Goal: Information Seeking & Learning: Learn about a topic

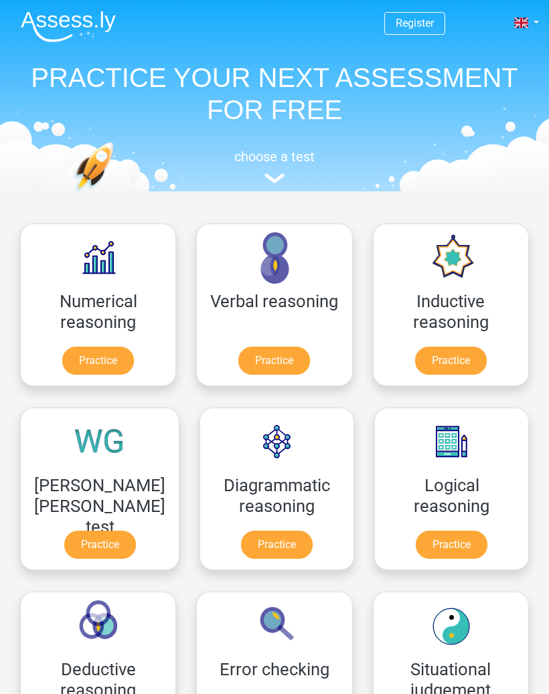
scroll to position [213, 0]
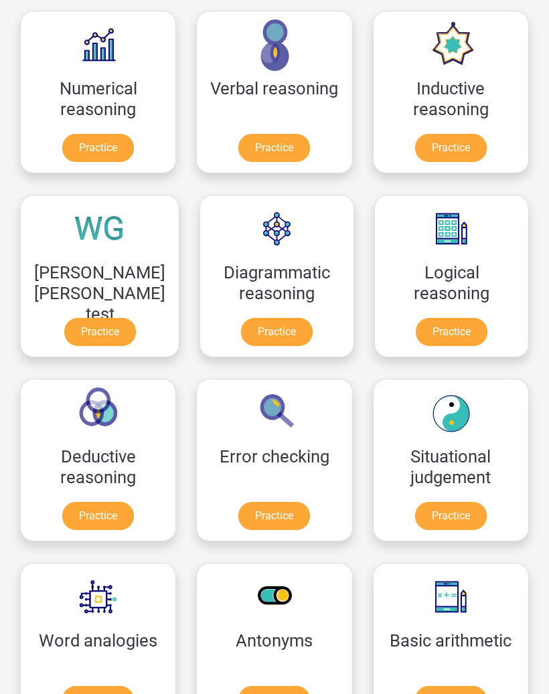
click at [457, 318] on link "Practice" at bounding box center [452, 332] width 72 height 28
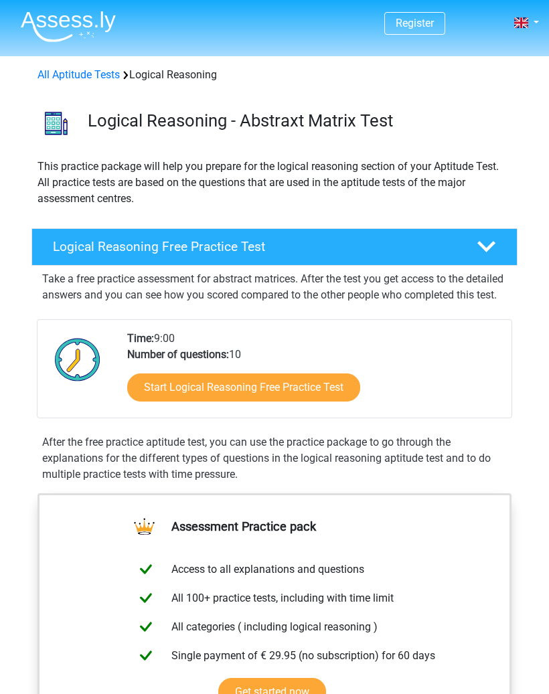
click at [342, 401] on link "Start Logical Reasoning Free Practice Test" at bounding box center [243, 387] width 233 height 28
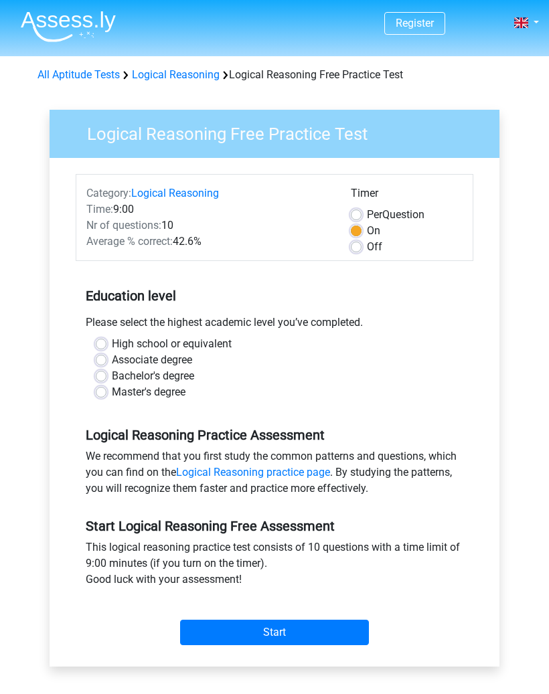
click at [191, 373] on label "Bachelor's degree" at bounding box center [153, 376] width 82 height 16
click at [106, 373] on input "Bachelor's degree" at bounding box center [101, 374] width 11 height 13
radio input "true"
click at [321, 636] on input "Start" at bounding box center [274, 632] width 189 height 25
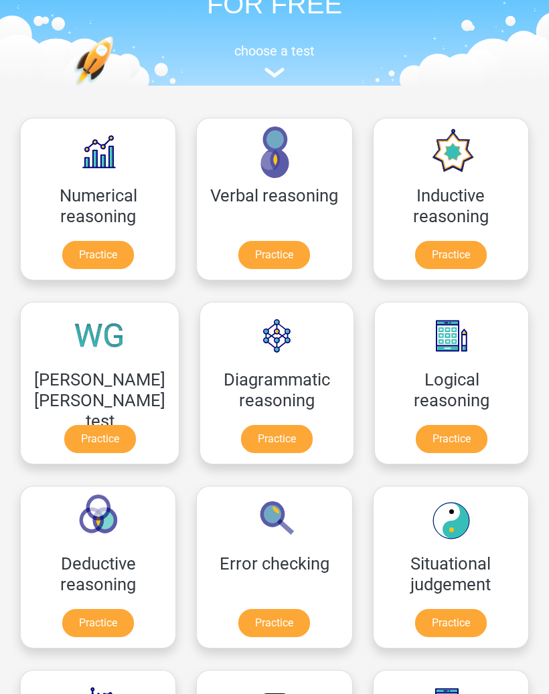
scroll to position [102, 0]
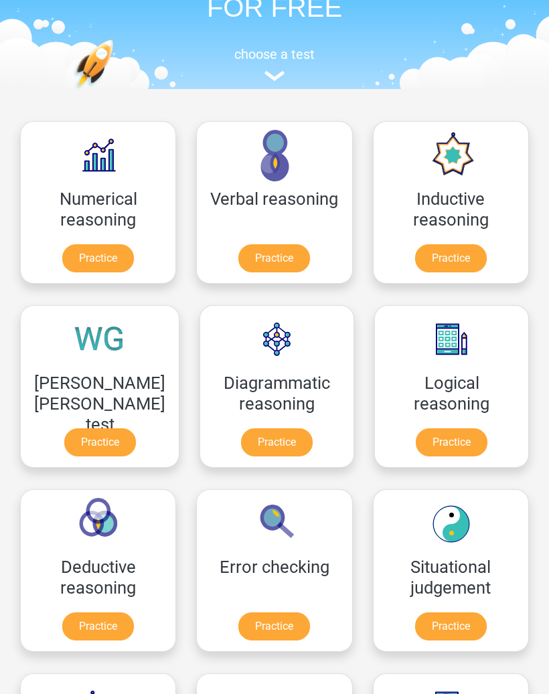
click at [468, 250] on link "Practice" at bounding box center [451, 258] width 72 height 28
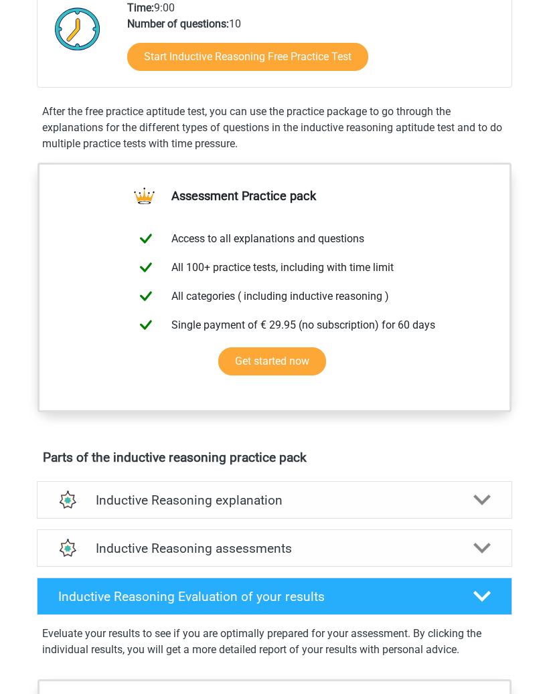
scroll to position [118, 0]
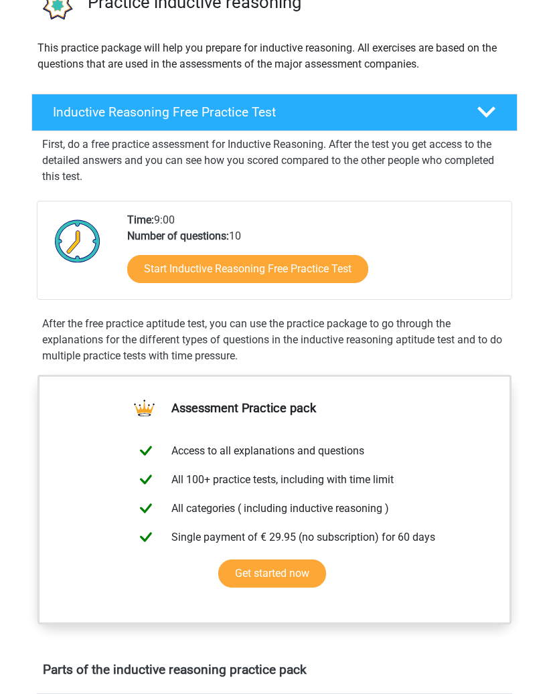
click at [323, 246] on div "Start Inductive Reasoning Free Practice Test" at bounding box center [313, 272] width 373 height 55
click at [317, 270] on link "Start Inductive Reasoning Free Practice Test" at bounding box center [247, 269] width 241 height 28
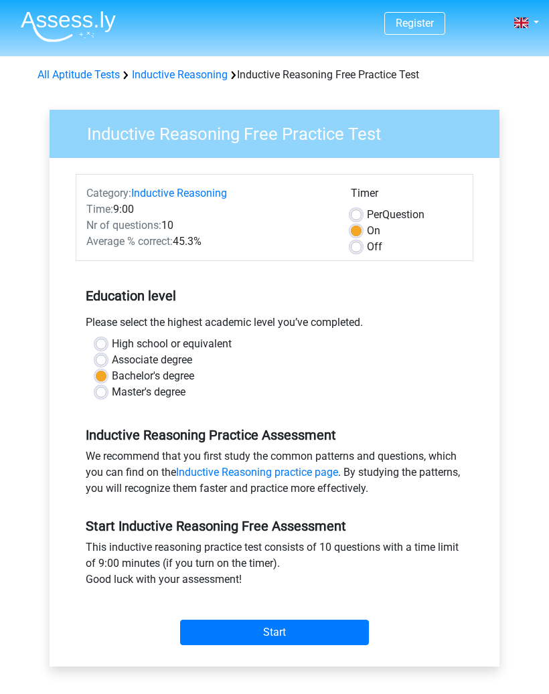
click at [342, 628] on input "Start" at bounding box center [274, 632] width 189 height 25
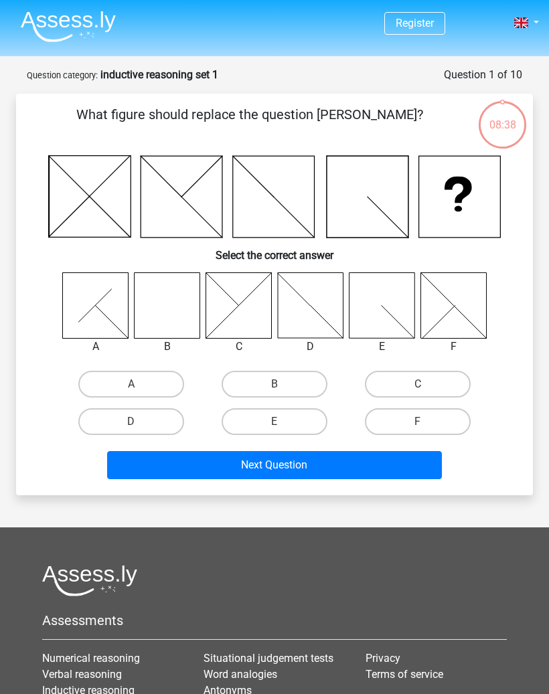
click at [284, 384] on label "B" at bounding box center [274, 384] width 106 height 27
click at [283, 384] on input "B" at bounding box center [278, 388] width 9 height 9
radio input "true"
click at [349, 466] on button "Next Question" at bounding box center [274, 465] width 335 height 28
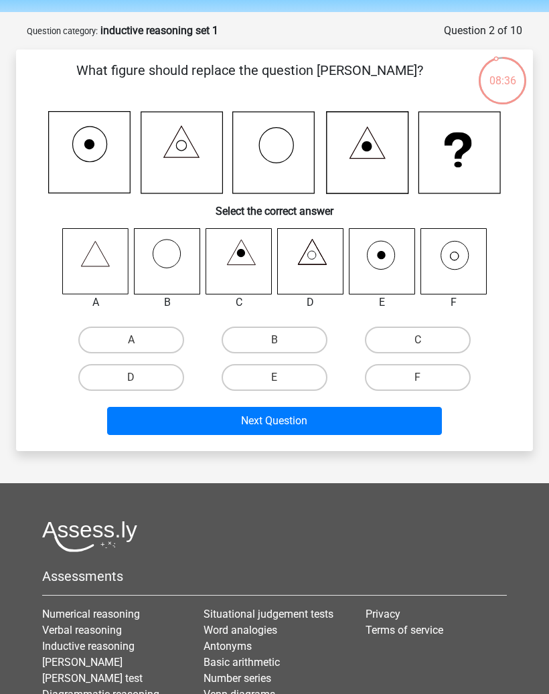
scroll to position [9, 0]
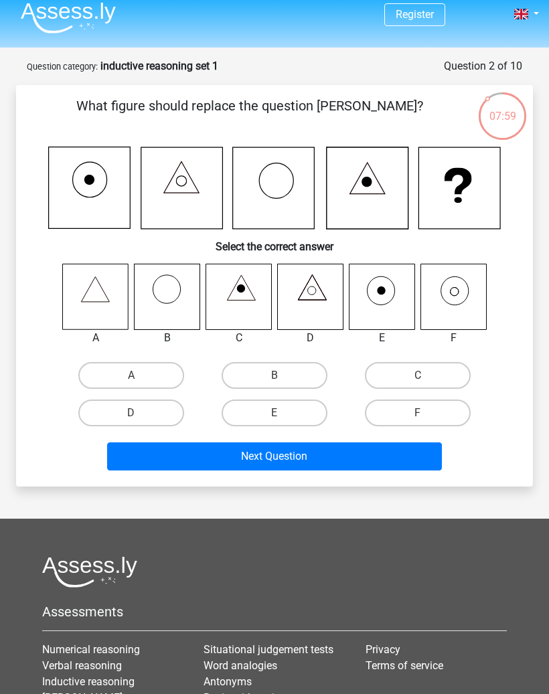
click at [466, 298] on icon at bounding box center [454, 290] width 27 height 28
click at [444, 405] on label "F" at bounding box center [418, 412] width 106 height 27
click at [426, 413] on input "F" at bounding box center [422, 417] width 9 height 9
radio input "true"
click at [388, 445] on button "Next Question" at bounding box center [274, 456] width 335 height 28
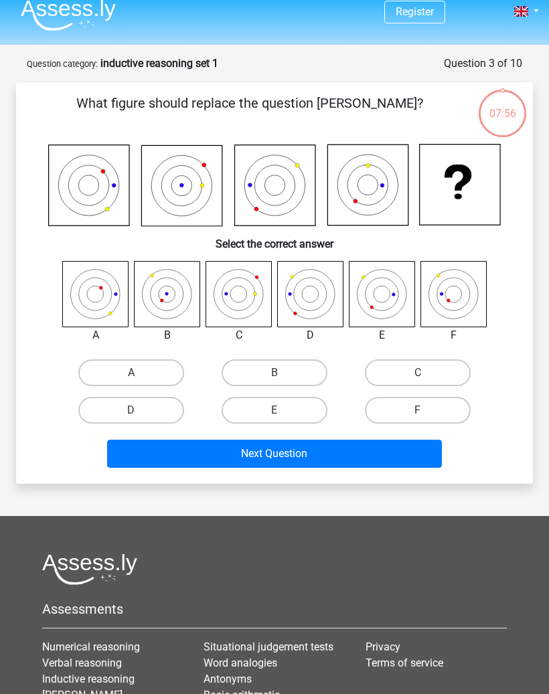
scroll to position [0, 0]
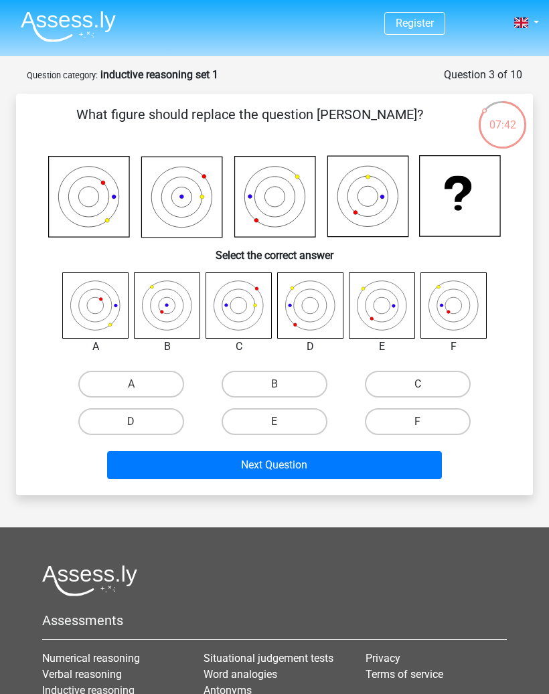
click at [181, 313] on icon at bounding box center [167, 305] width 66 height 66
click at [292, 384] on label "B" at bounding box center [274, 384] width 106 height 27
click at [283, 384] on input "B" at bounding box center [278, 388] width 9 height 9
radio input "true"
click at [311, 460] on button "Next Question" at bounding box center [274, 465] width 335 height 28
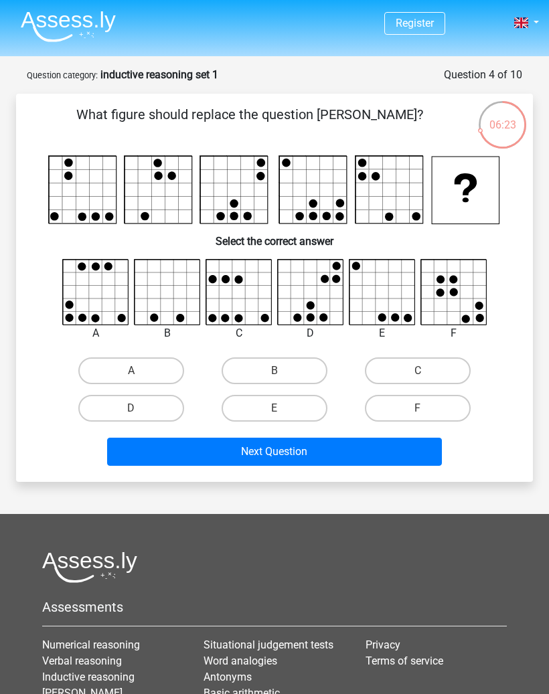
click at [301, 407] on label "E" at bounding box center [274, 408] width 106 height 27
click at [283, 408] on input "E" at bounding box center [278, 412] width 9 height 9
radio input "true"
click at [343, 450] on button "Next Question" at bounding box center [274, 452] width 335 height 28
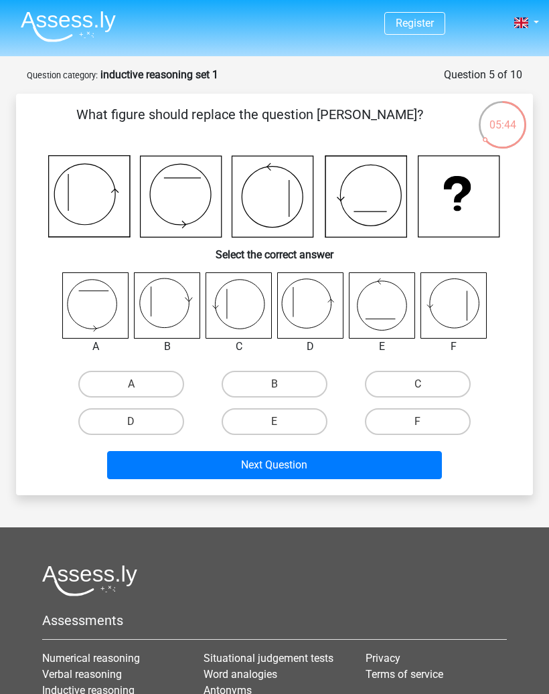
click at [298, 383] on label "B" at bounding box center [274, 384] width 106 height 27
click at [283, 384] on input "B" at bounding box center [278, 388] width 9 height 9
radio input "true"
click at [339, 466] on button "Next Question" at bounding box center [274, 465] width 335 height 28
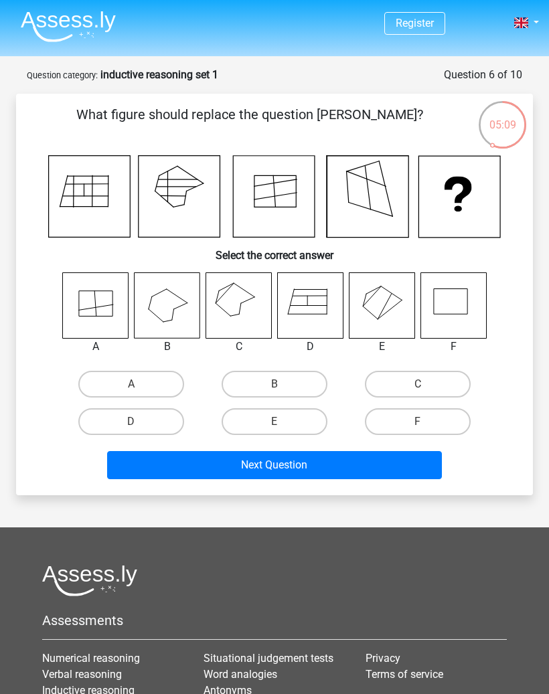
click at [443, 388] on label "C" at bounding box center [418, 384] width 106 height 27
click at [426, 388] on input "C" at bounding box center [422, 388] width 9 height 9
radio input "true"
click at [404, 478] on button "Next Question" at bounding box center [274, 465] width 335 height 28
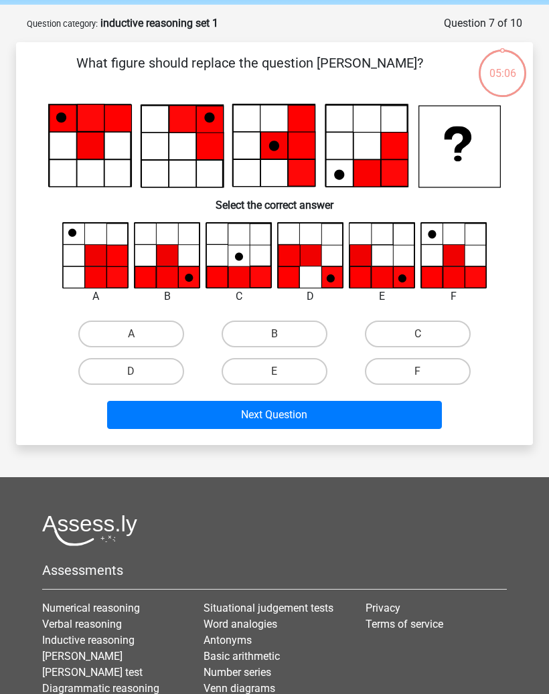
scroll to position [67, 0]
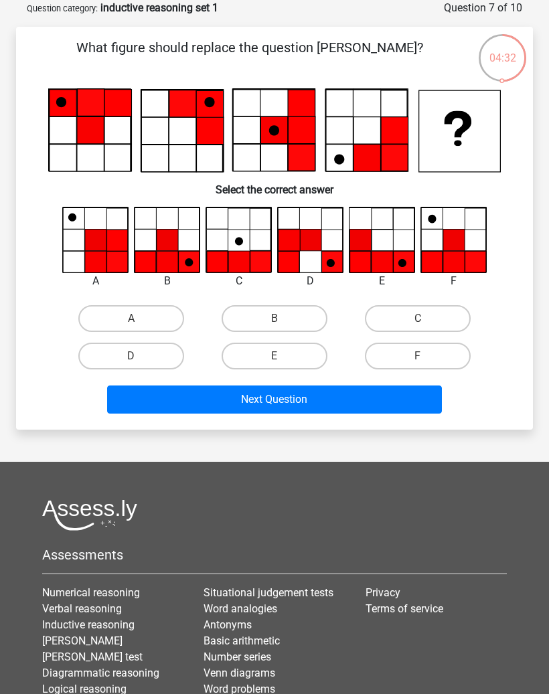
click at [311, 353] on label "E" at bounding box center [274, 356] width 106 height 27
click at [283, 356] on input "E" at bounding box center [278, 360] width 9 height 9
radio input "true"
click at [406, 403] on button "Next Question" at bounding box center [274, 399] width 335 height 28
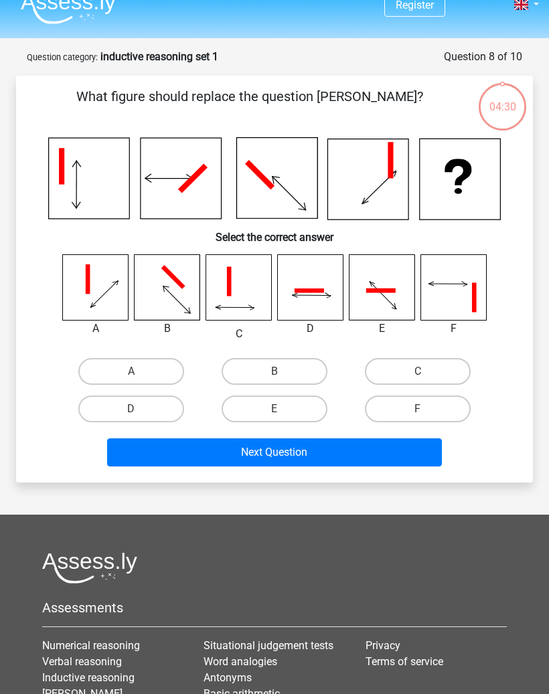
scroll to position [11, 0]
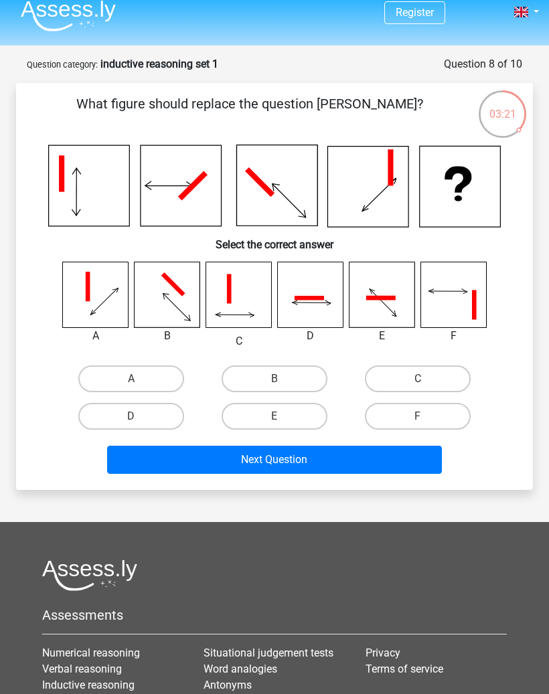
click at [169, 424] on label "D" at bounding box center [131, 416] width 106 height 27
click at [140, 424] on input "D" at bounding box center [135, 420] width 9 height 9
radio input "true"
click at [298, 466] on button "Next Question" at bounding box center [274, 460] width 335 height 28
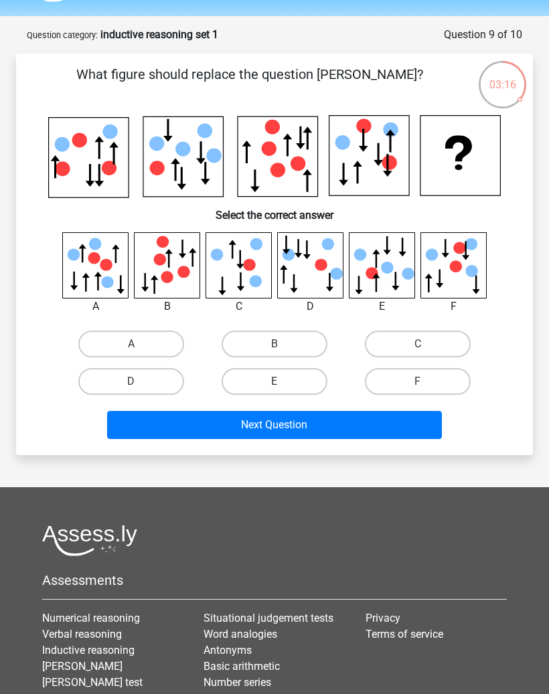
scroll to position [40, 0]
click at [296, 345] on label "B" at bounding box center [274, 344] width 106 height 27
click at [283, 345] on input "B" at bounding box center [278, 348] width 9 height 9
radio input "true"
click at [353, 423] on button "Next Question" at bounding box center [274, 425] width 335 height 28
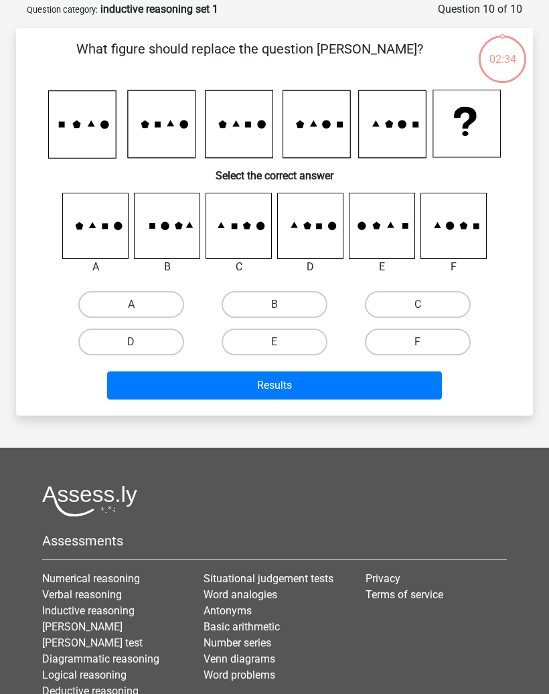
scroll to position [67, 0]
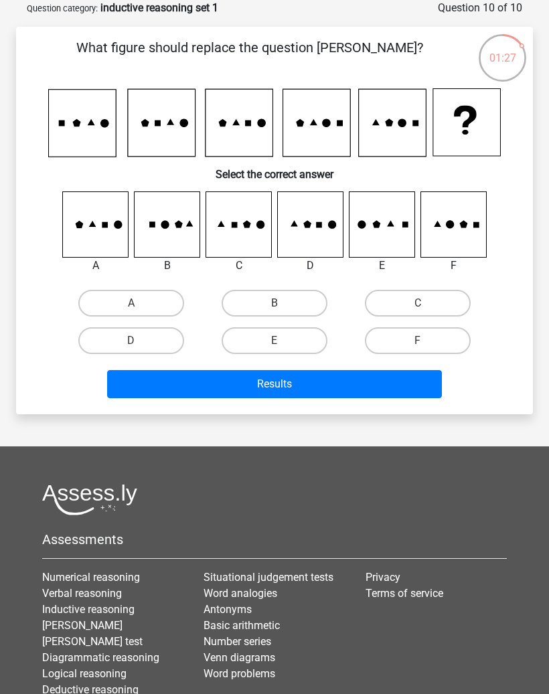
click at [437, 339] on label "F" at bounding box center [418, 340] width 106 height 27
click at [426, 341] on input "F" at bounding box center [422, 345] width 9 height 9
radio input "true"
click at [405, 391] on button "Results" at bounding box center [274, 384] width 335 height 28
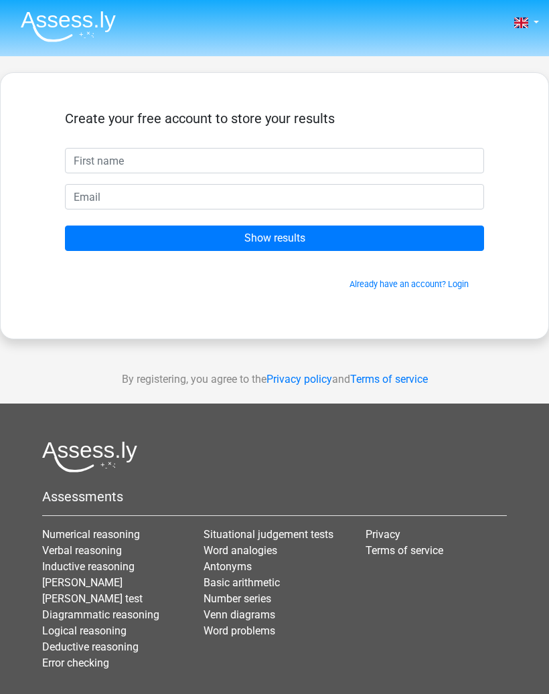
click at [442, 163] on input "text" at bounding box center [274, 160] width 419 height 25
type input "F"
type input "Khanokon"
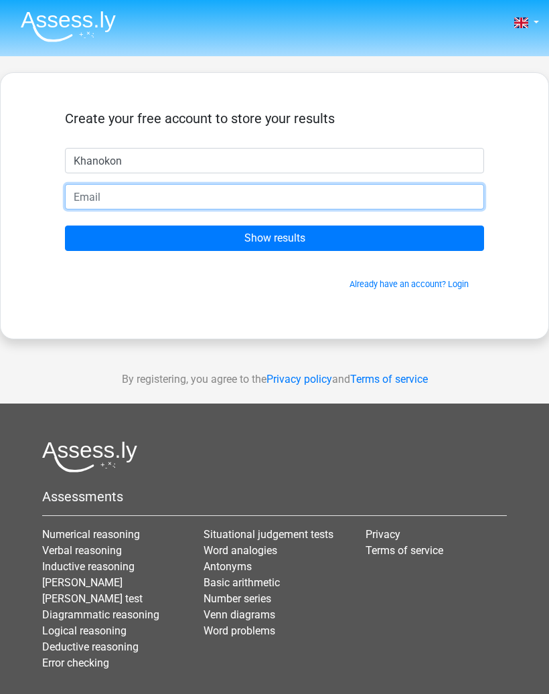
click at [90, 194] on input "email" at bounding box center [274, 196] width 419 height 25
type input "[EMAIL_ADDRESS][DOMAIN_NAME]"
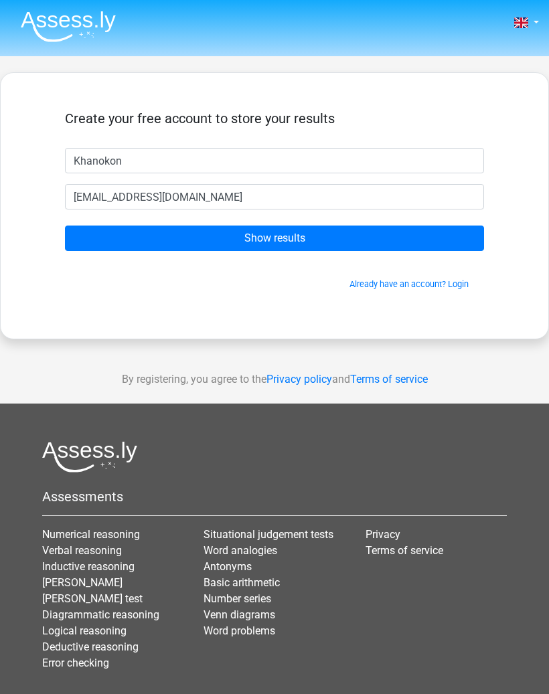
click at [431, 249] on input "Show results" at bounding box center [274, 237] width 419 height 25
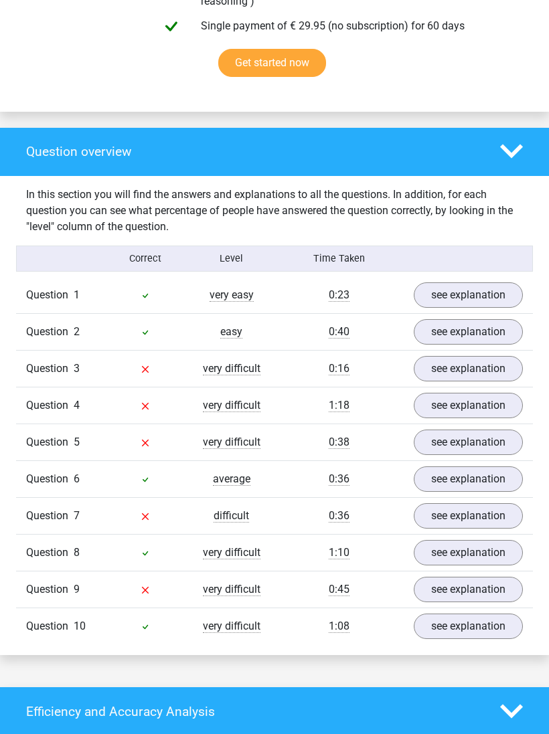
scroll to position [881, 0]
click at [471, 375] on link "see explanation" at bounding box center [468, 369] width 109 height 25
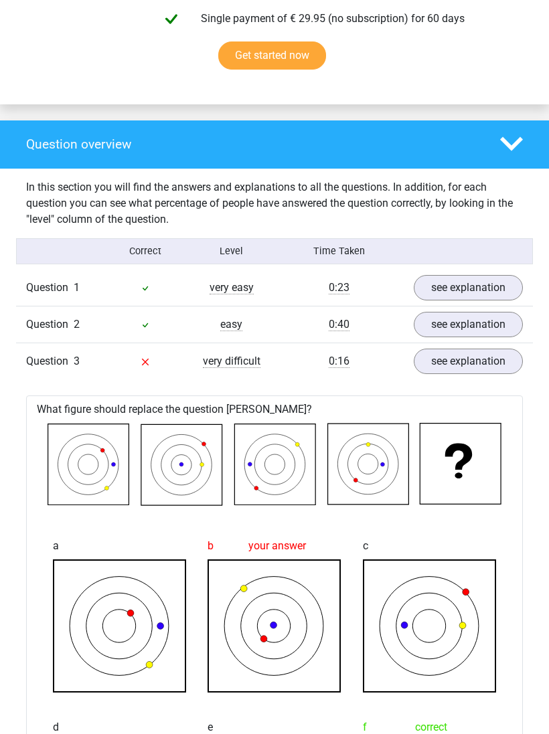
scroll to position [889, 0]
click at [486, 358] on link "see explanation" at bounding box center [468, 361] width 109 height 25
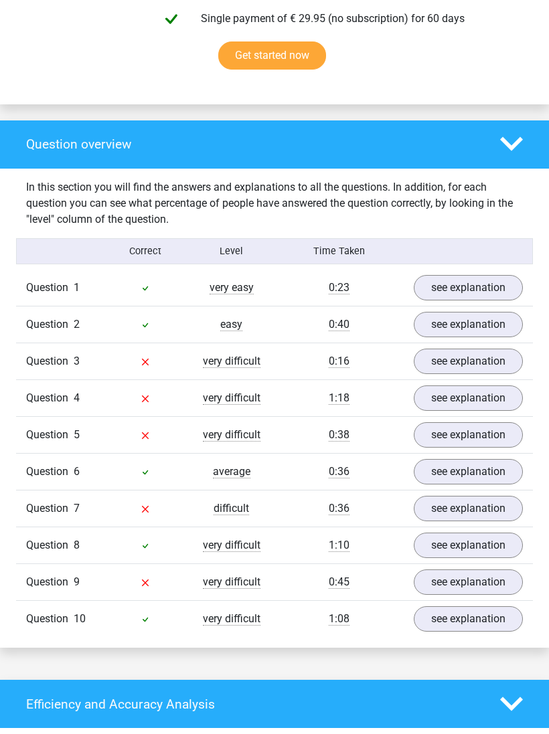
click at [496, 535] on link "see explanation" at bounding box center [468, 545] width 109 height 25
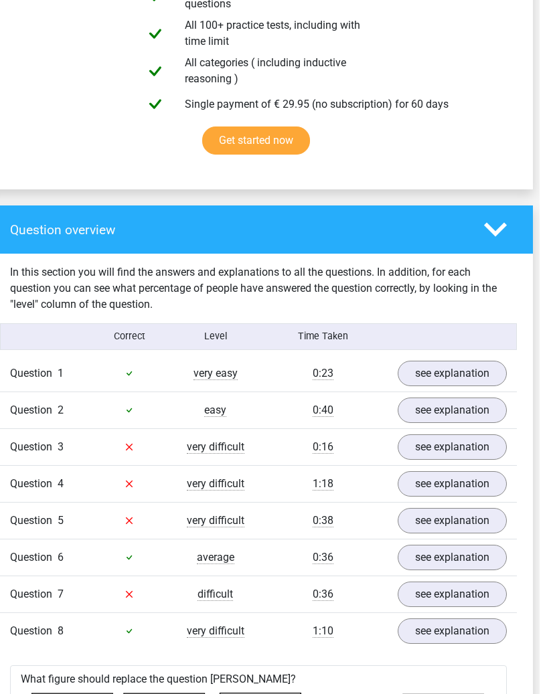
scroll to position [787, 4]
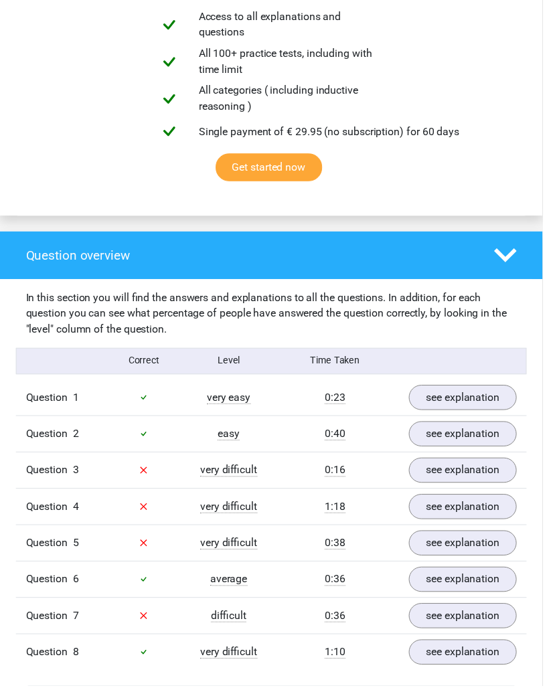
click at [474, 407] on link "see explanation" at bounding box center [468, 401] width 109 height 25
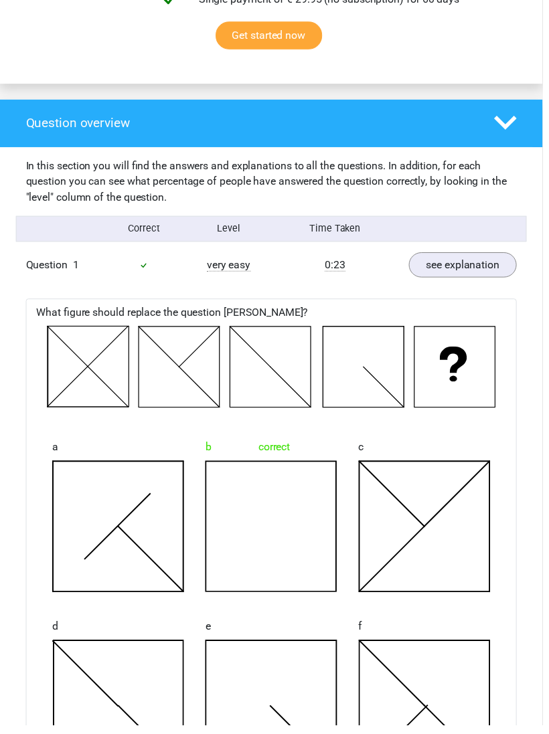
scroll to position [909, 0]
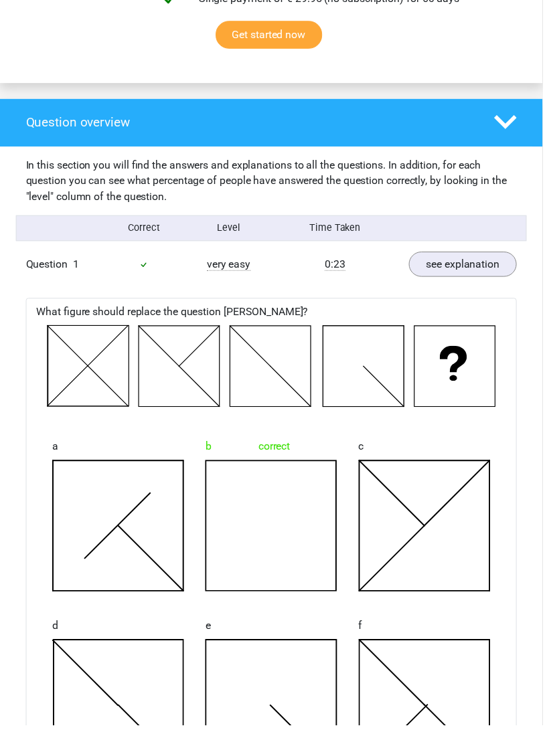
click at [495, 270] on link "see explanation" at bounding box center [468, 267] width 109 height 25
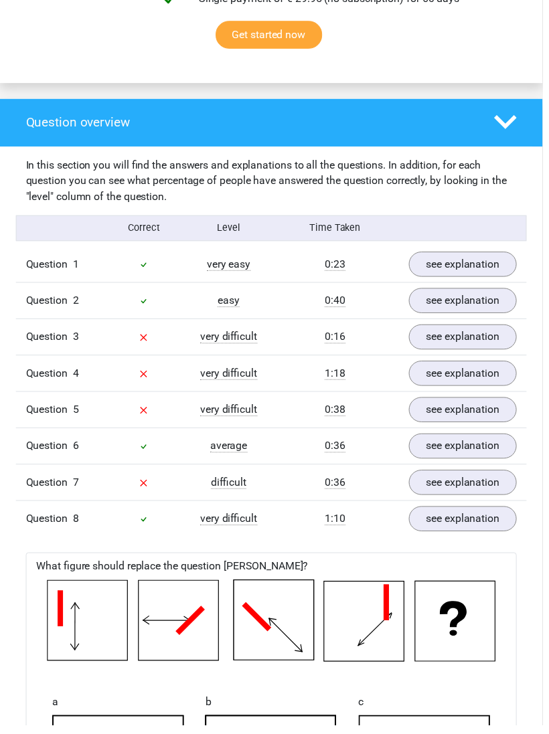
click at [496, 256] on link "see explanation" at bounding box center [468, 267] width 109 height 25
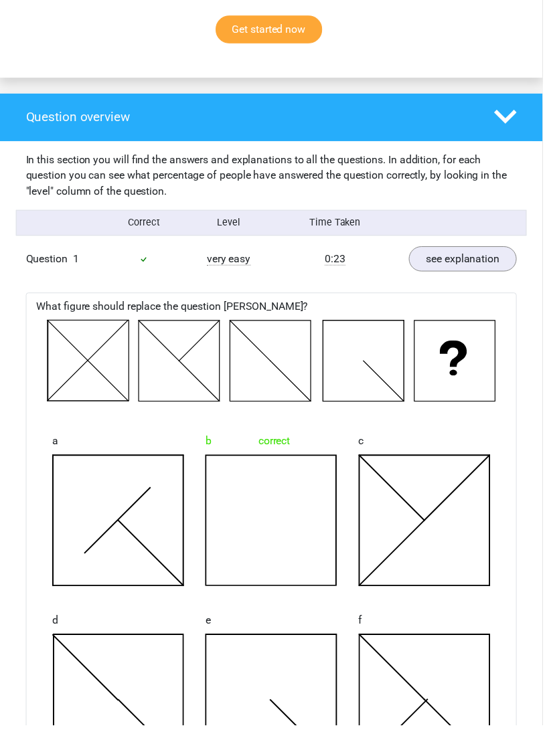
scroll to position [915, 0]
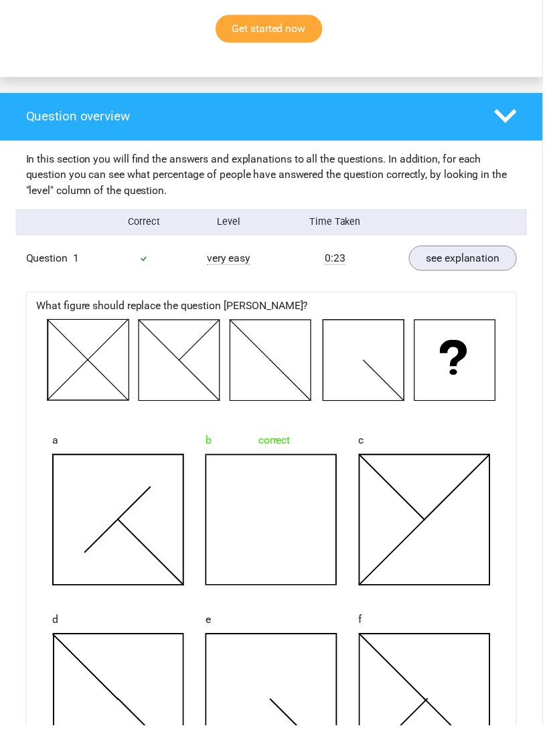
click at [494, 265] on link "see explanation" at bounding box center [468, 261] width 109 height 25
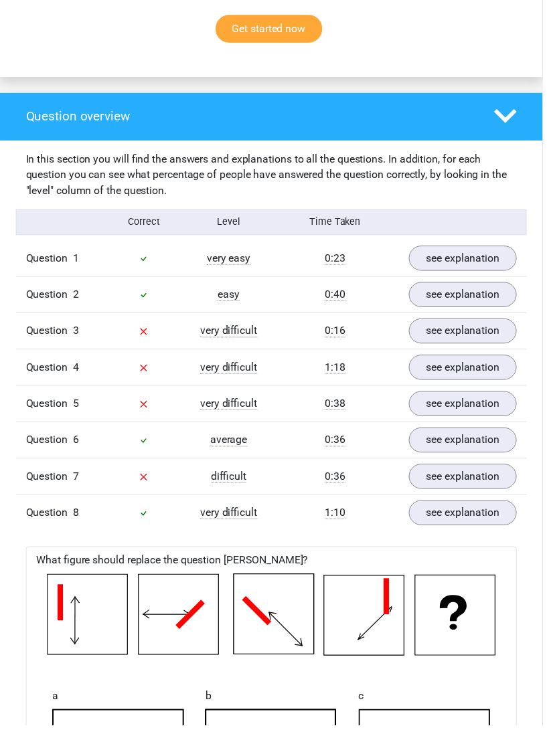
click at [488, 297] on link "see explanation" at bounding box center [468, 298] width 109 height 25
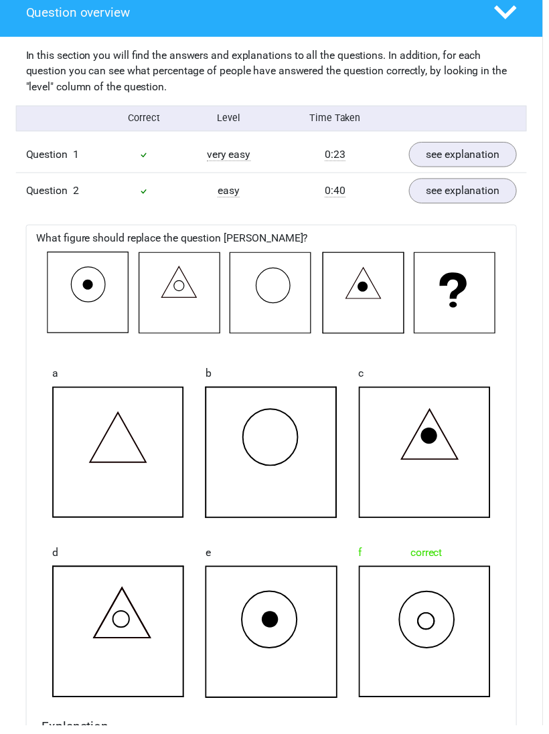
scroll to position [1020, 0]
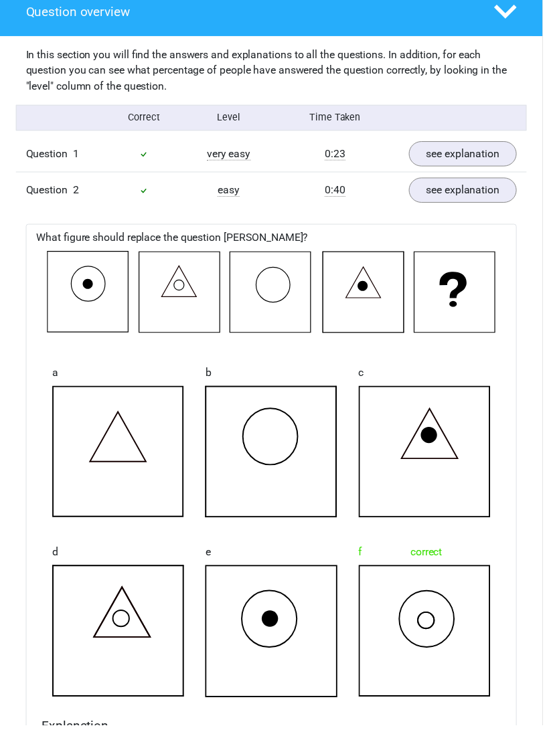
click at [492, 193] on link "see explanation" at bounding box center [468, 192] width 109 height 25
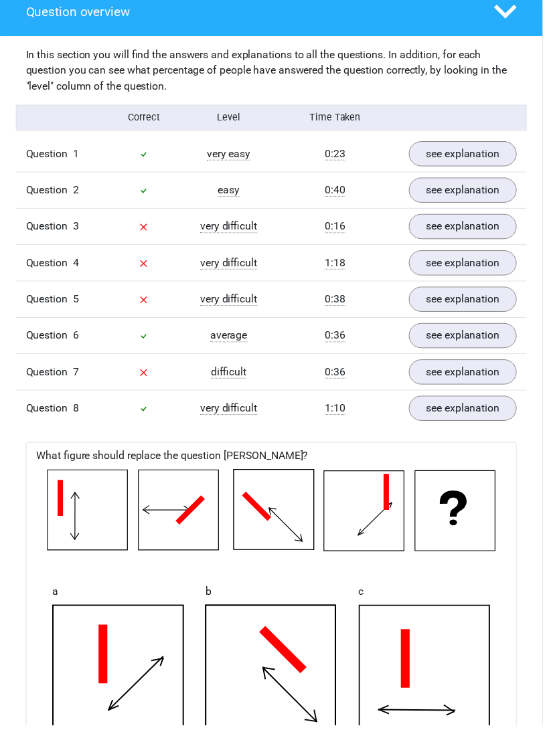
click at [492, 228] on link "see explanation" at bounding box center [468, 229] width 109 height 25
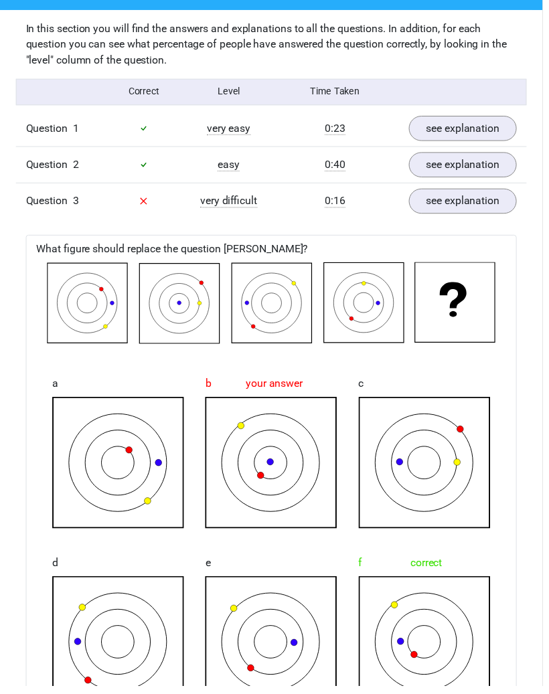
scroll to position [1047, 0]
click at [489, 197] on link "see explanation" at bounding box center [468, 203] width 109 height 25
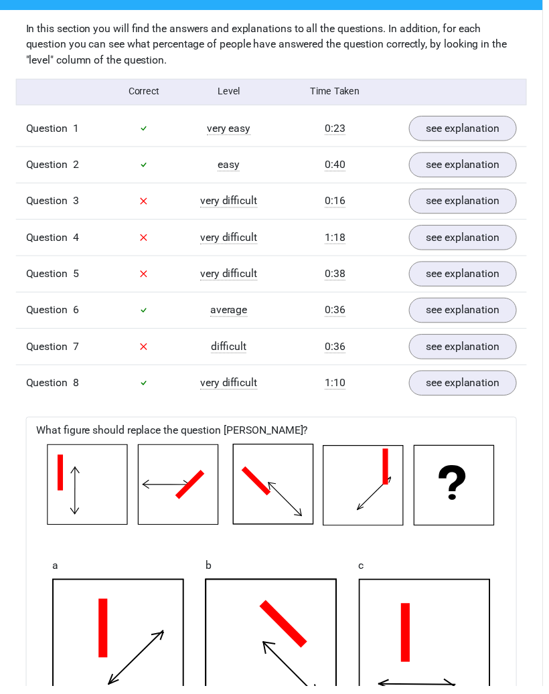
click at [491, 240] on link "see explanation" at bounding box center [468, 240] width 109 height 25
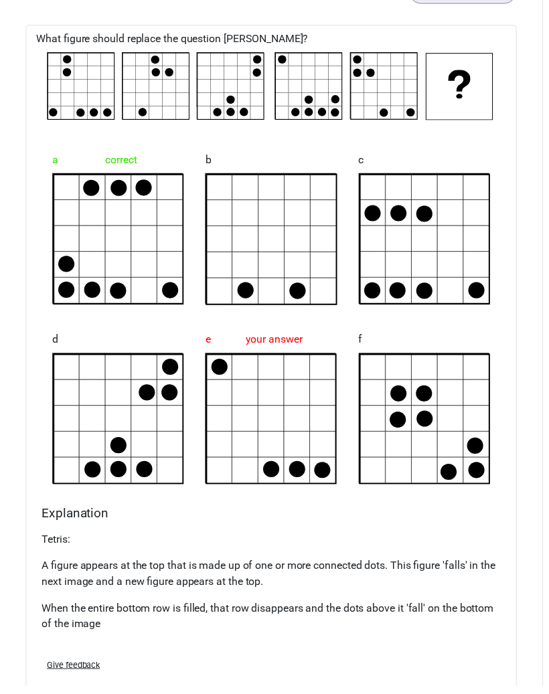
scroll to position [1295, 0]
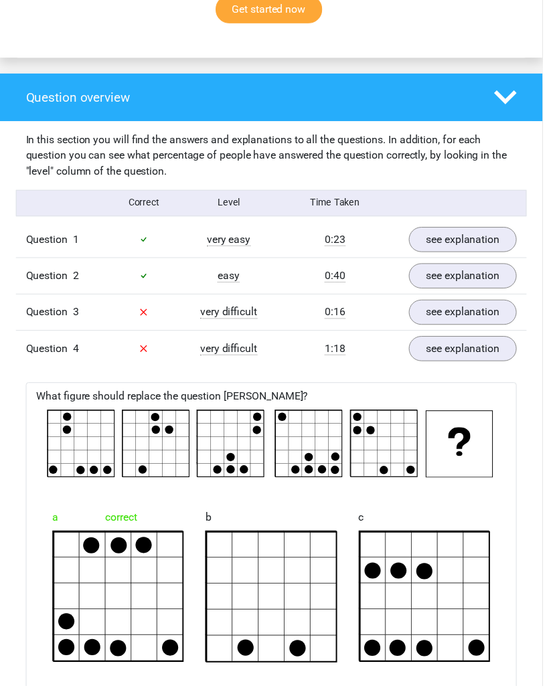
click at [490, 327] on link "see explanation" at bounding box center [468, 315] width 109 height 25
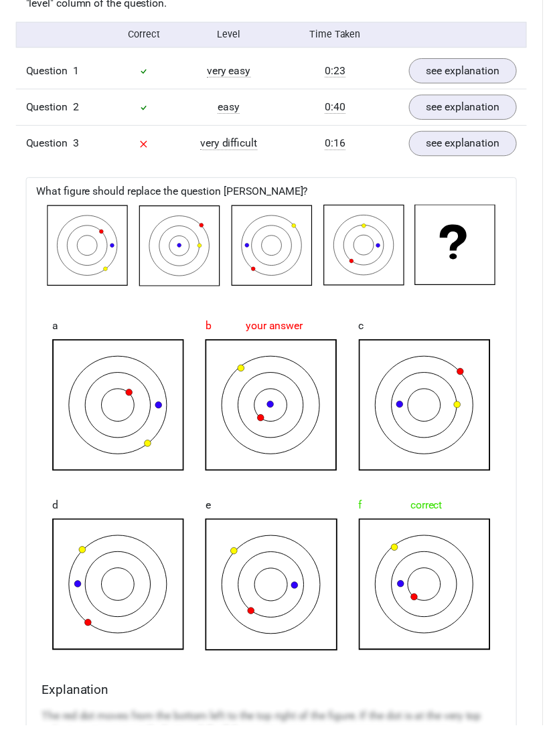
click at [495, 139] on link "see explanation" at bounding box center [468, 144] width 109 height 25
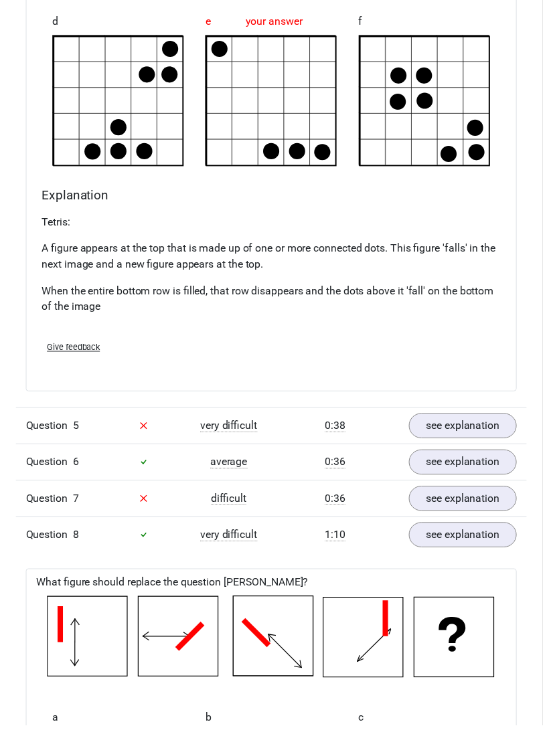
scroll to position [1618, 0]
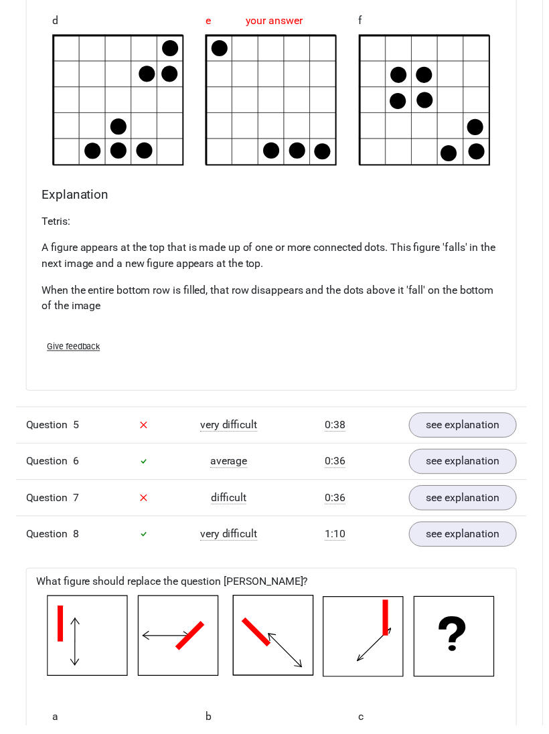
click at [484, 429] on link "see explanation" at bounding box center [468, 430] width 109 height 25
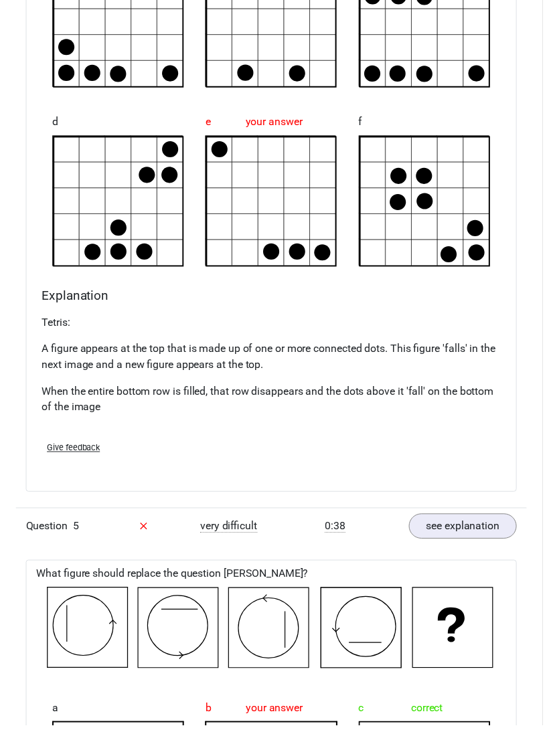
scroll to position [1516, 0]
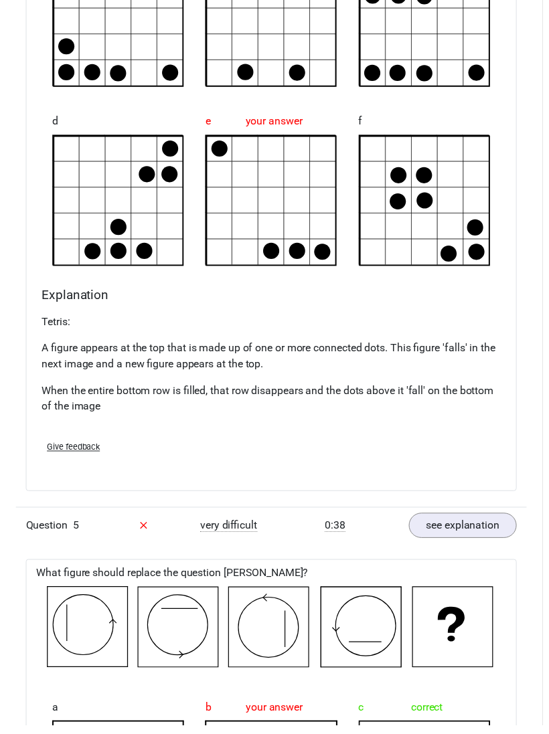
click at [492, 524] on link "see explanation" at bounding box center [468, 531] width 109 height 25
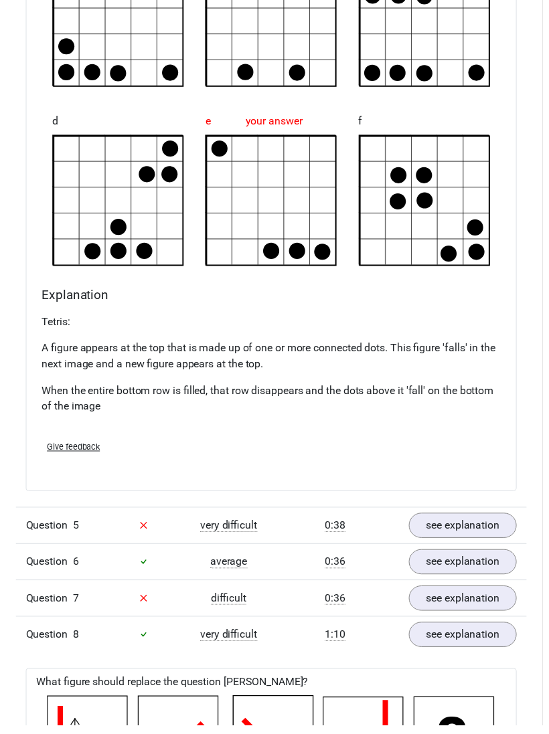
click at [495, 535] on link "see explanation" at bounding box center [468, 531] width 109 height 25
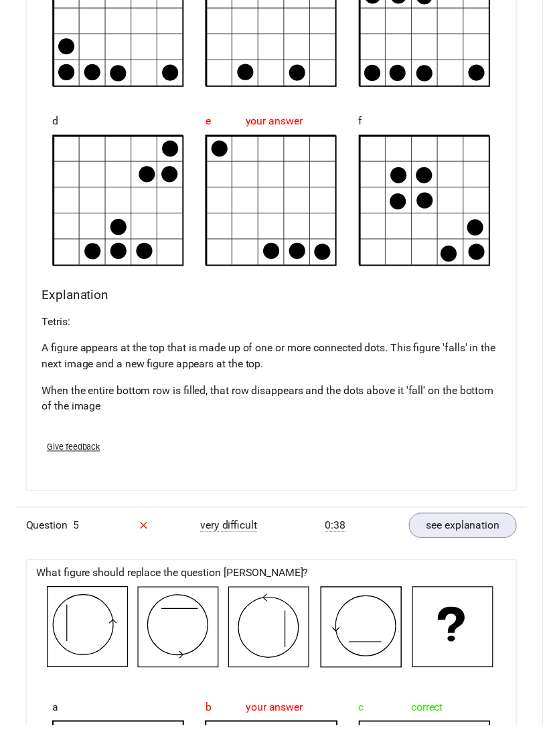
click at [494, 534] on link "see explanation" at bounding box center [468, 531] width 109 height 25
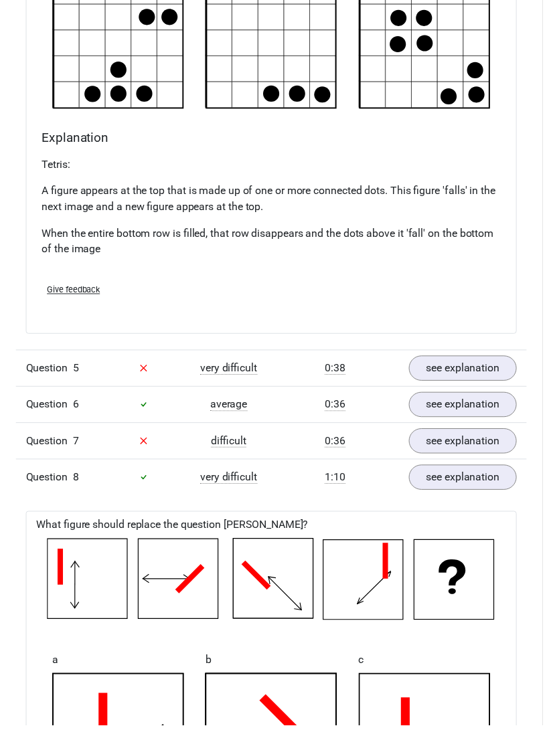
click at [490, 418] on link "see explanation" at bounding box center [468, 409] width 109 height 25
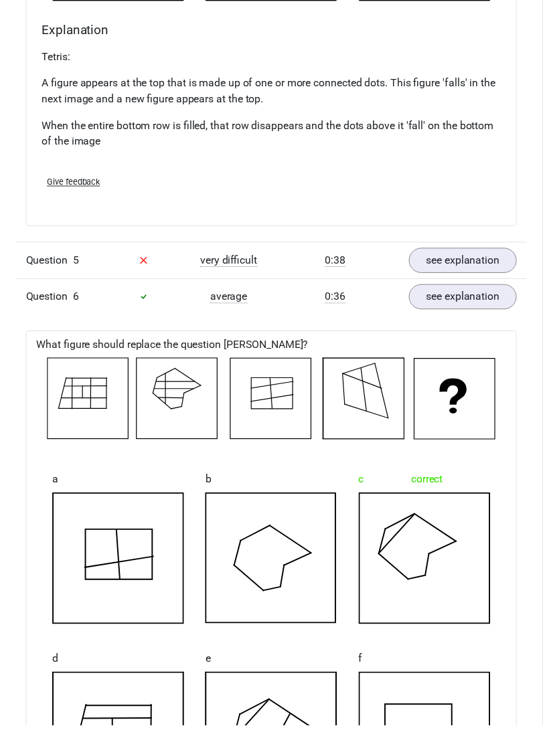
click at [494, 295] on link "see explanation" at bounding box center [468, 300] width 109 height 25
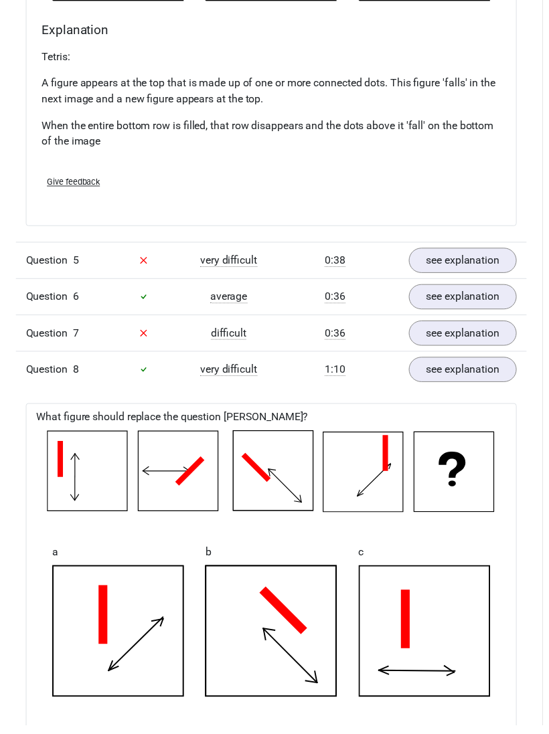
click at [495, 335] on link "see explanation" at bounding box center [468, 337] width 109 height 25
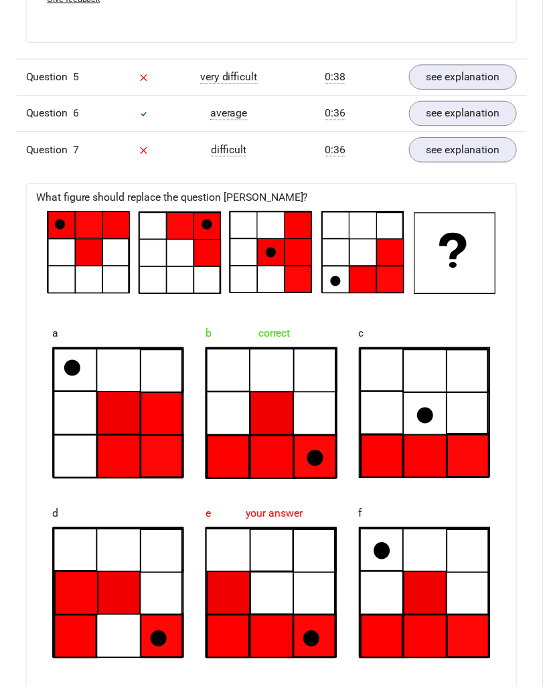
scroll to position [1970, 0]
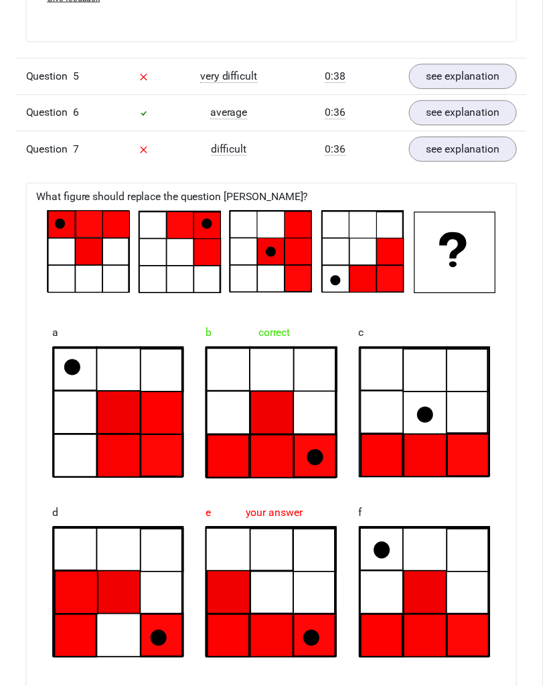
click at [492, 146] on link "see explanation" at bounding box center [468, 151] width 109 height 25
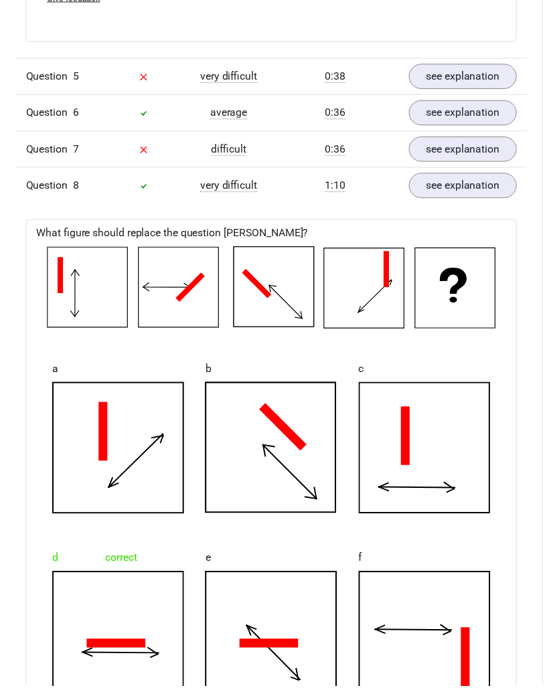
click at [492, 184] on link "see explanation" at bounding box center [468, 187] width 109 height 25
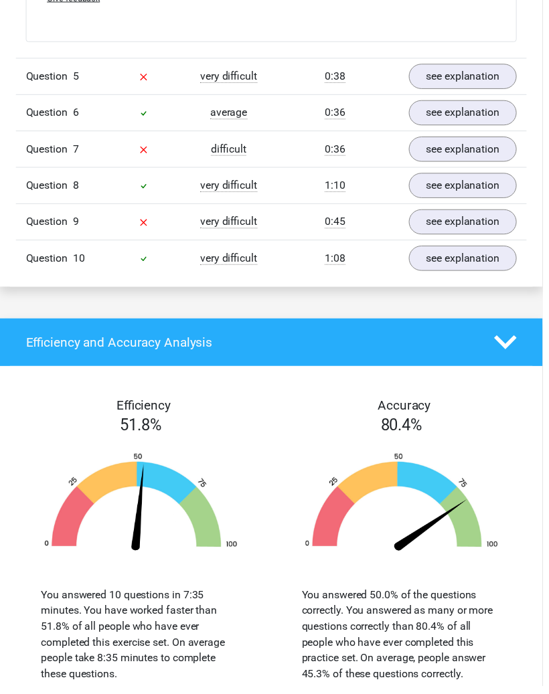
click at [494, 258] on link "see explanation" at bounding box center [468, 261] width 109 height 25
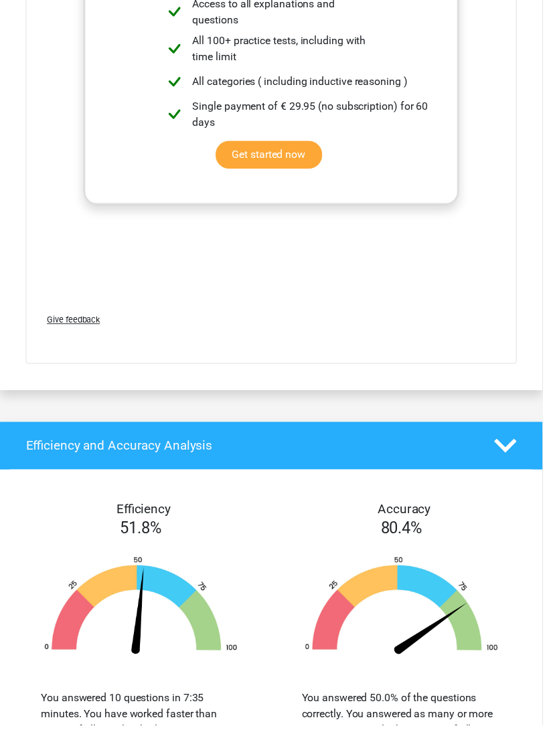
scroll to position [3239, 0]
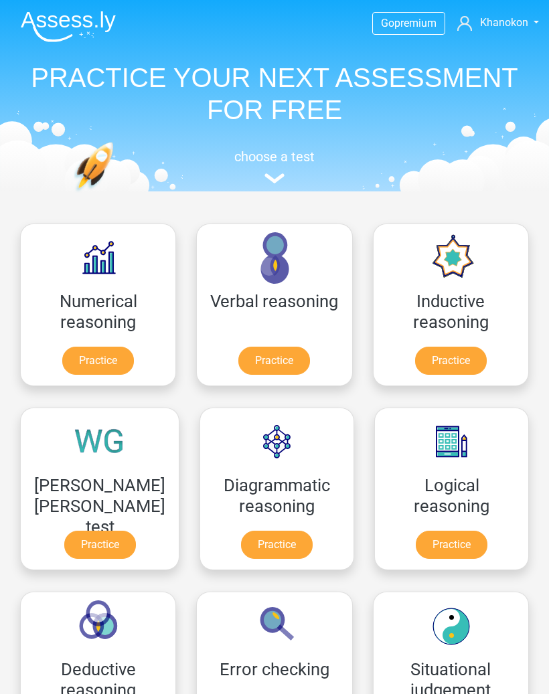
scroll to position [213, 0]
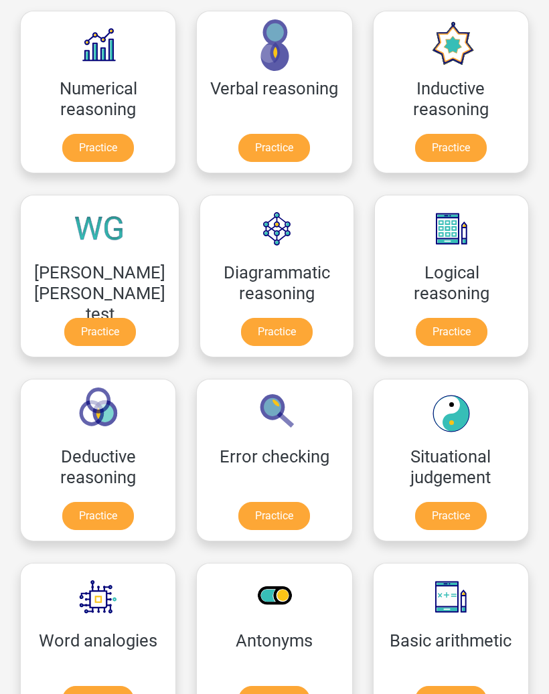
click at [122, 134] on link "Practice" at bounding box center [98, 148] width 72 height 28
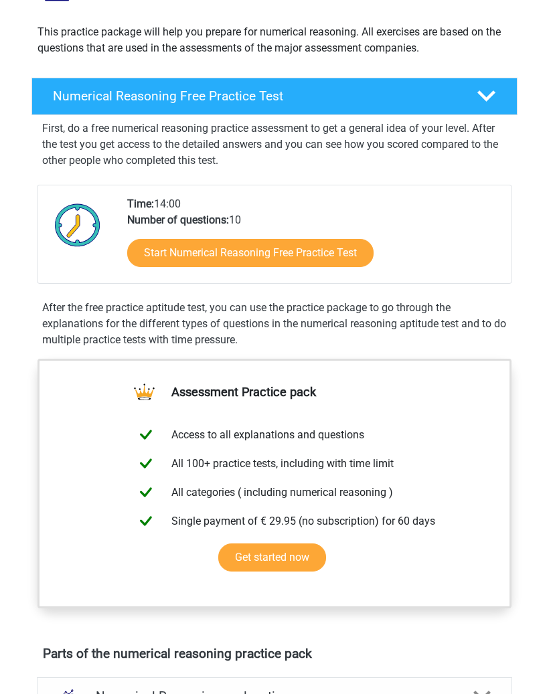
scroll to position [134, 0]
